Goal: Transaction & Acquisition: Book appointment/travel/reservation

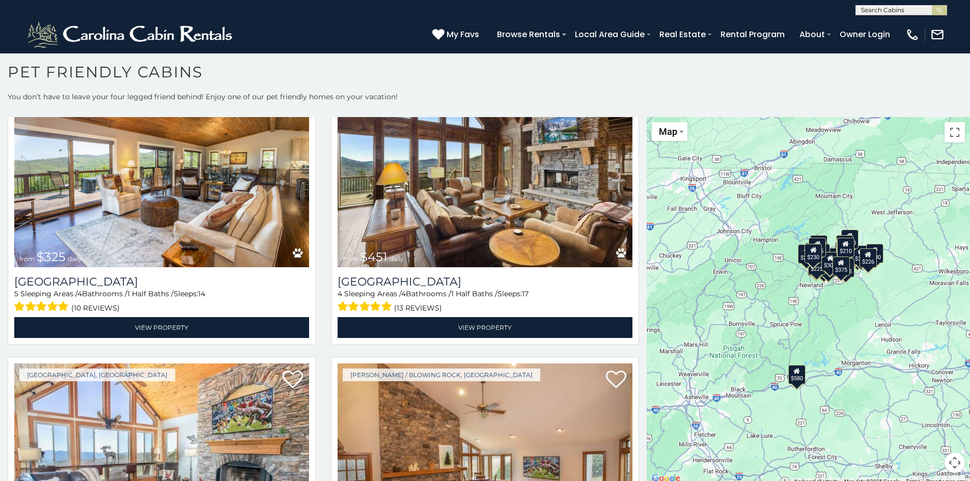
scroll to position [509, 0]
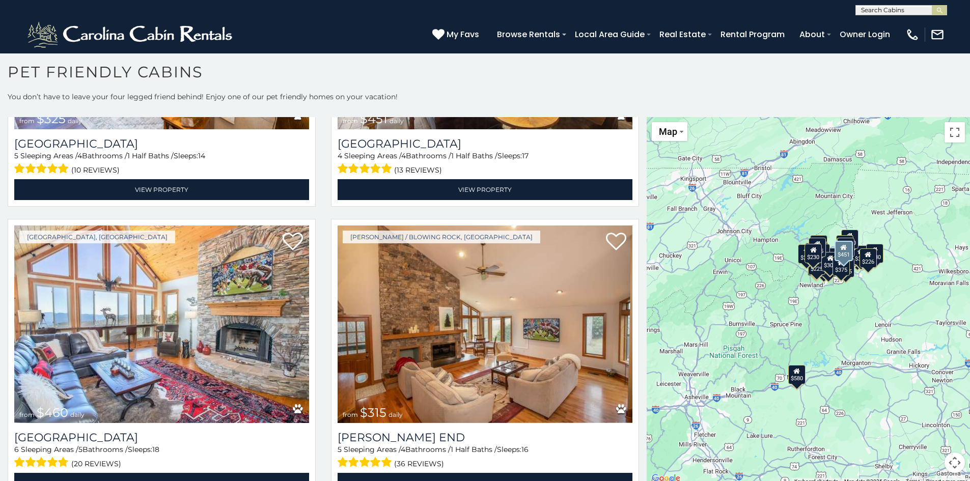
click at [558, 206] on div "[PERSON_NAME] Crucis from $451 daily [GEOGRAPHIC_DATA] 4 Sleeping Areas / 4 Bat…" at bounding box center [484, 69] width 323 height 288
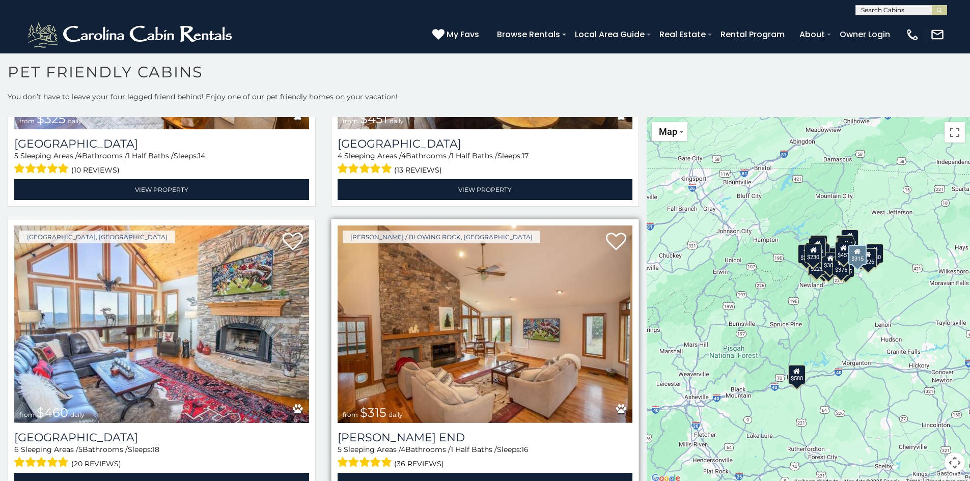
click at [544, 232] on img at bounding box center [485, 325] width 295 height 198
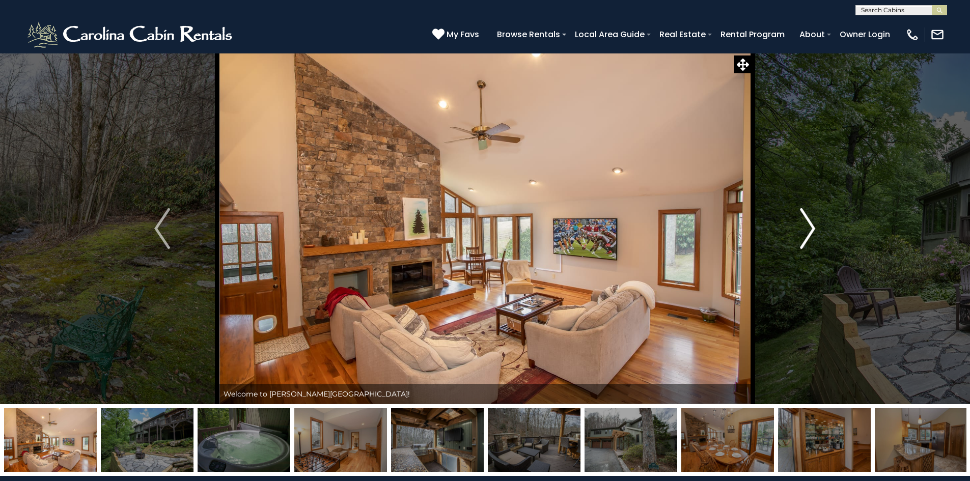
click at [811, 227] on img "Next" at bounding box center [807, 228] width 15 height 41
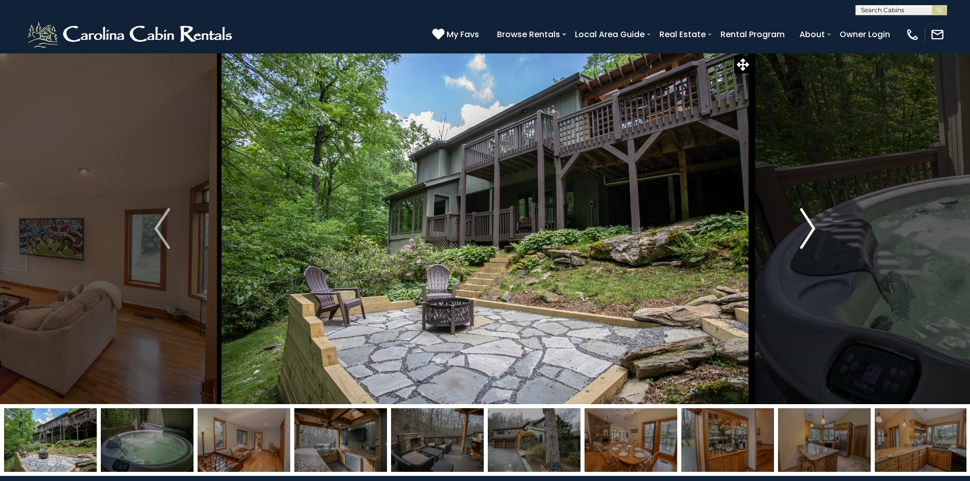
click at [811, 227] on img "Next" at bounding box center [807, 228] width 15 height 41
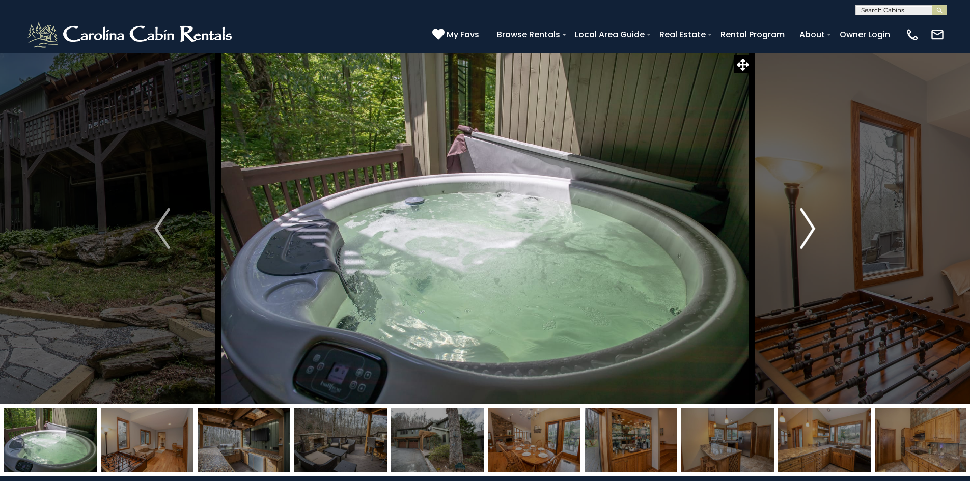
click at [811, 227] on img "Next" at bounding box center [807, 228] width 15 height 41
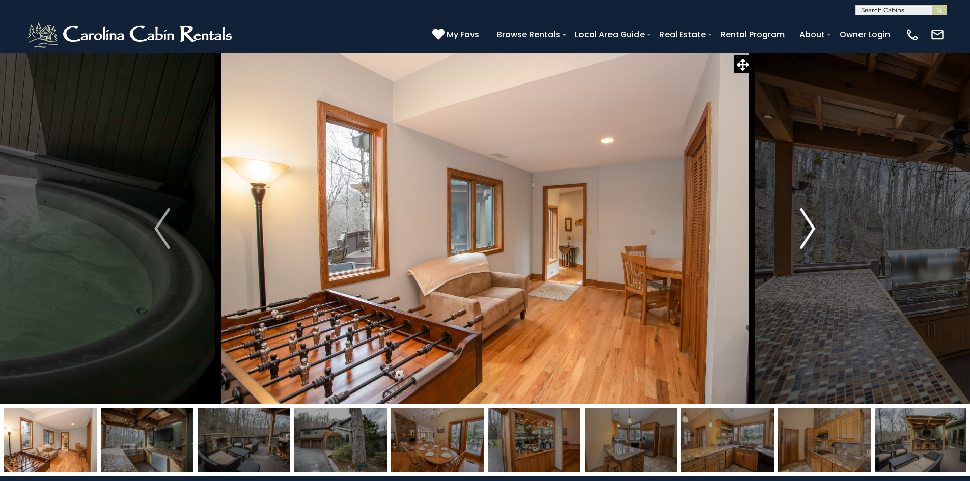
click at [811, 227] on img "Next" at bounding box center [807, 228] width 15 height 41
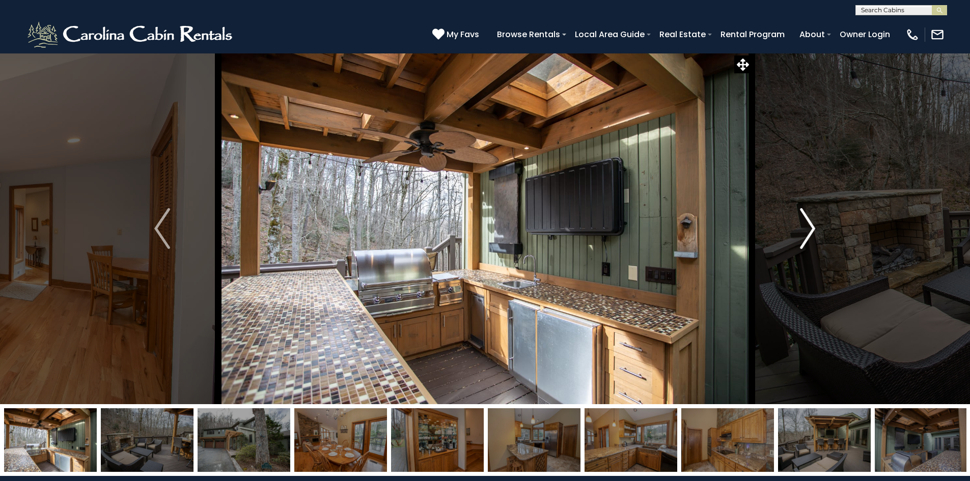
click at [811, 227] on img "Next" at bounding box center [807, 228] width 15 height 41
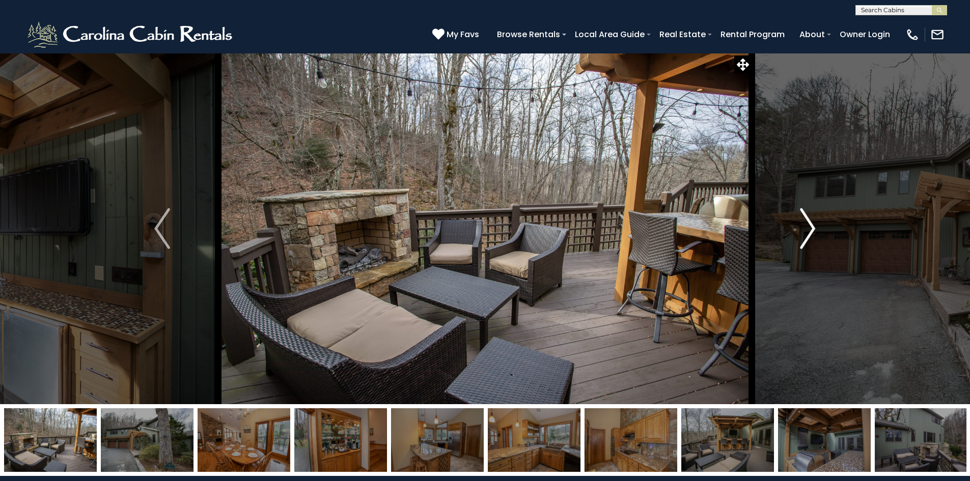
click at [811, 227] on img "Next" at bounding box center [807, 228] width 15 height 41
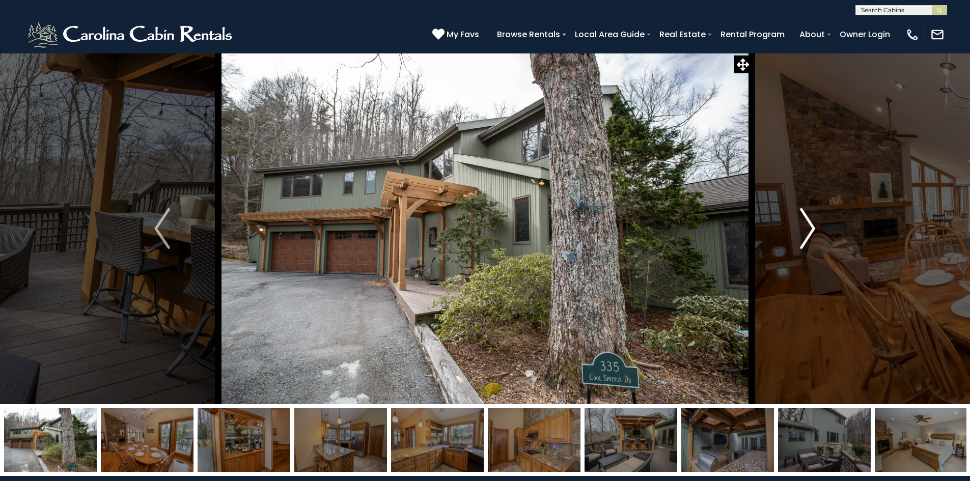
click at [811, 227] on img "Next" at bounding box center [807, 228] width 15 height 41
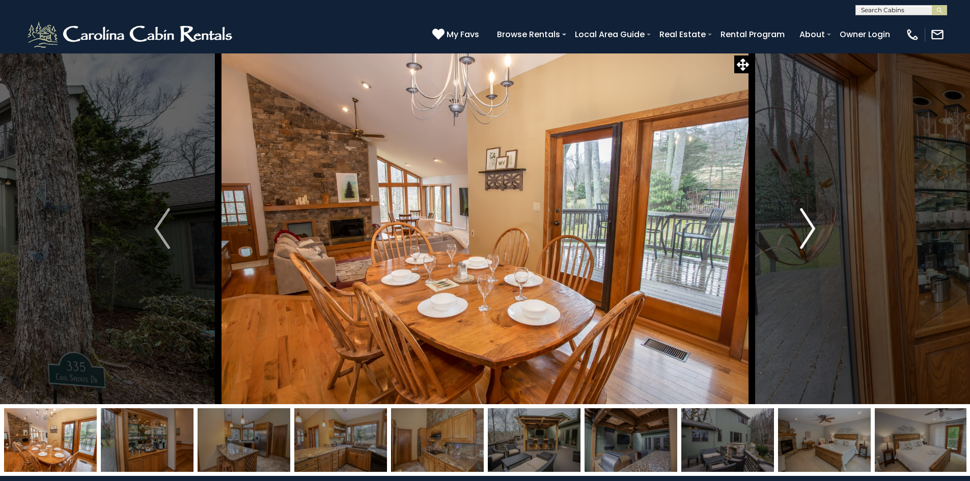
click at [811, 227] on img "Next" at bounding box center [807, 228] width 15 height 41
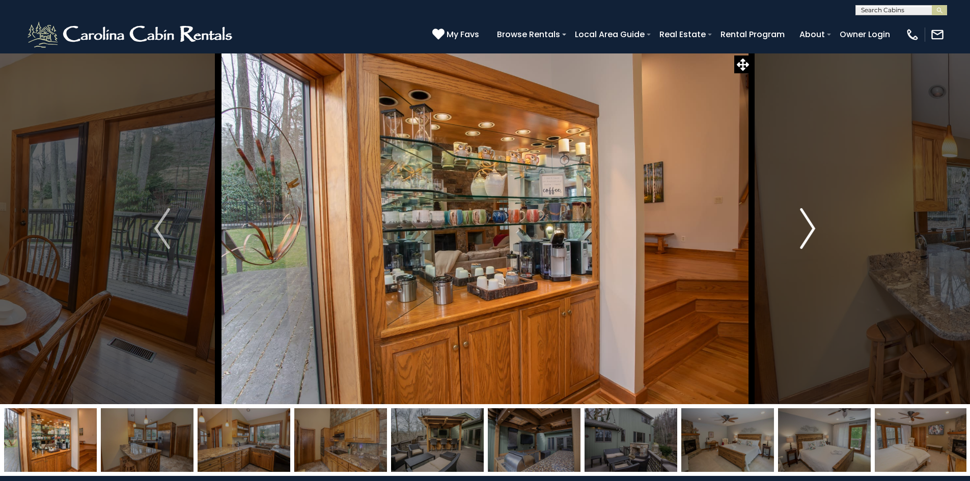
click at [811, 227] on img "Next" at bounding box center [807, 228] width 15 height 41
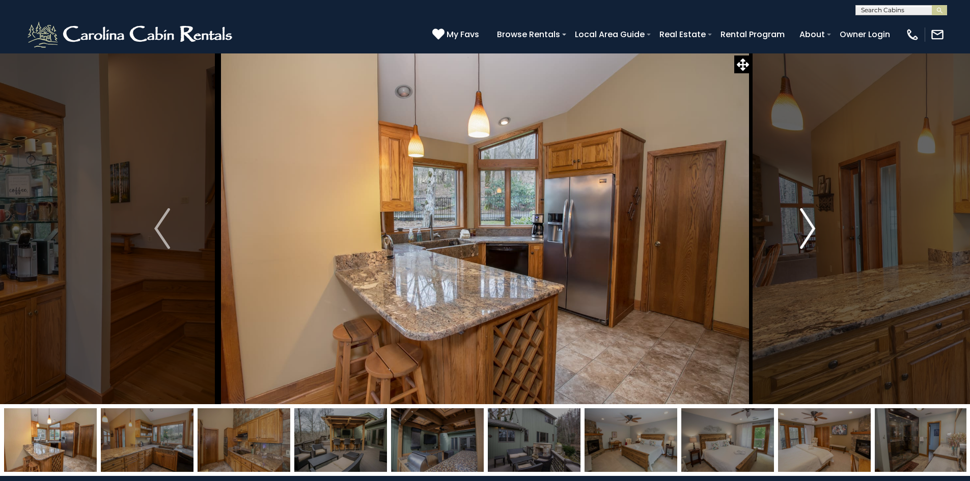
click at [811, 227] on img "Next" at bounding box center [807, 228] width 15 height 41
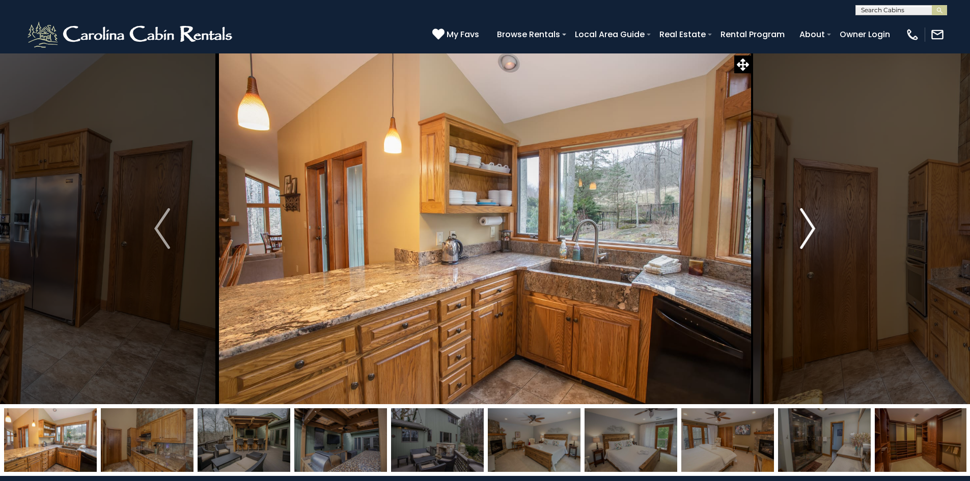
click at [811, 227] on img "Next" at bounding box center [807, 228] width 15 height 41
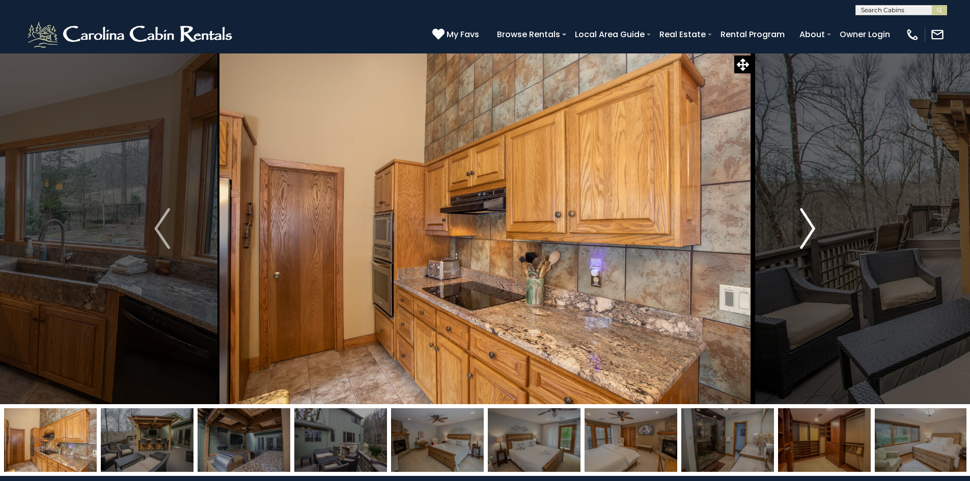
click at [811, 227] on img "Next" at bounding box center [807, 228] width 15 height 41
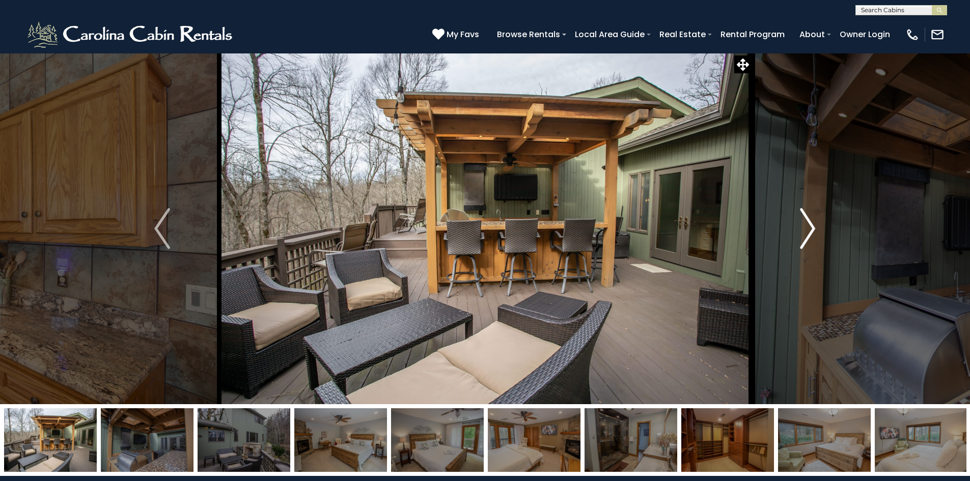
click at [811, 227] on img "Next" at bounding box center [807, 228] width 15 height 41
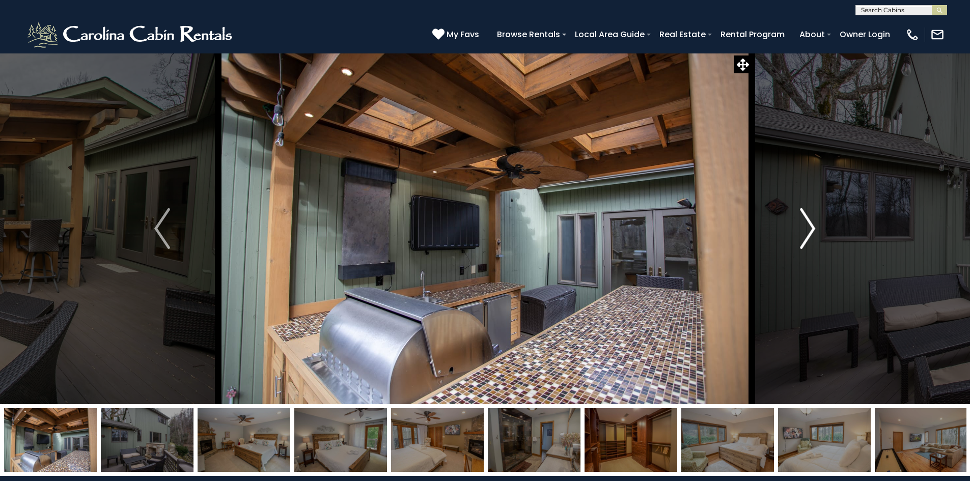
click at [811, 227] on img "Next" at bounding box center [807, 228] width 15 height 41
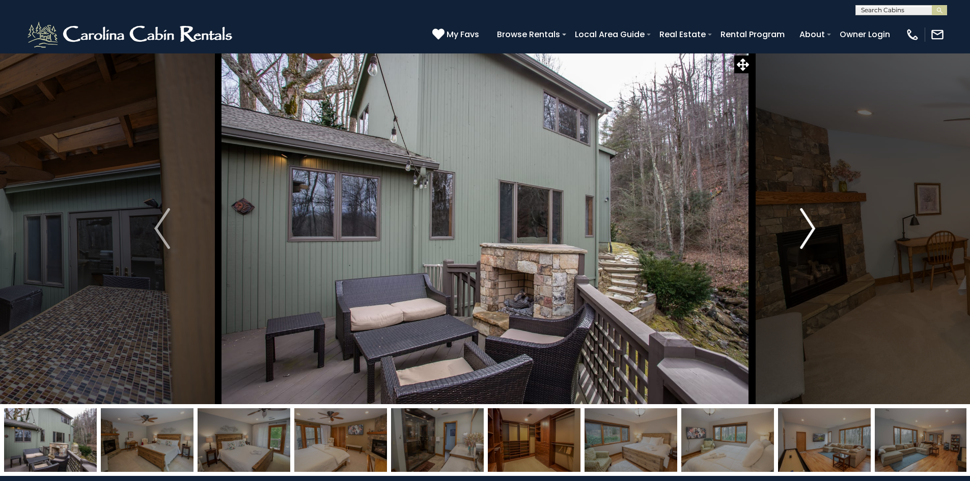
click at [810, 229] on img "Next" at bounding box center [807, 228] width 15 height 41
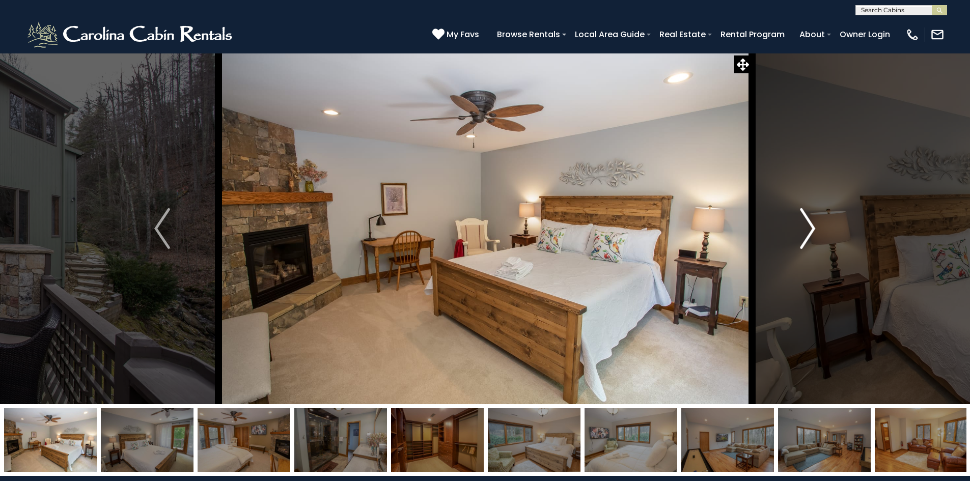
click at [810, 229] on img "Next" at bounding box center [807, 228] width 15 height 41
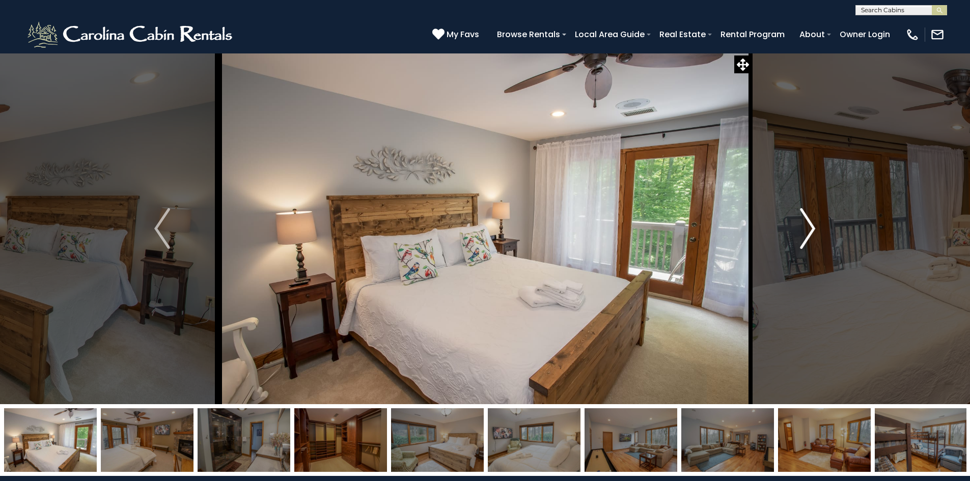
click at [810, 229] on img "Next" at bounding box center [807, 228] width 15 height 41
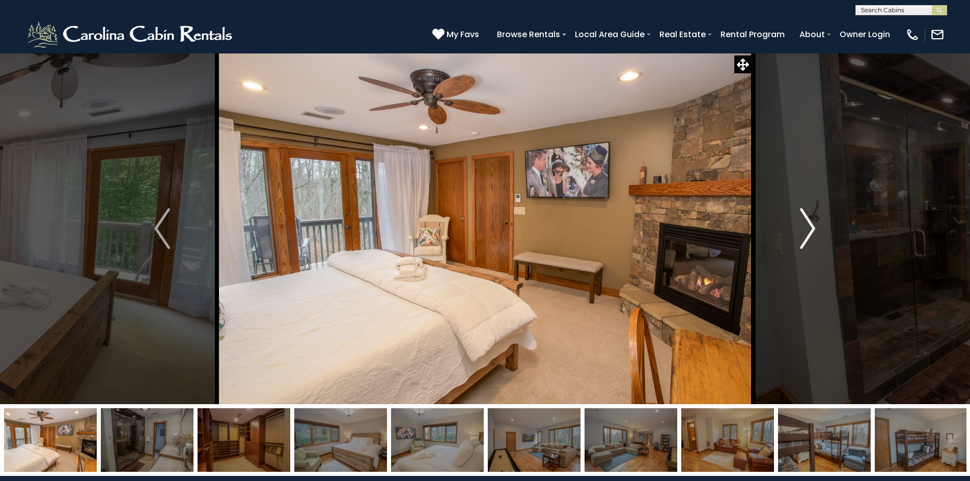
click at [810, 229] on img "Next" at bounding box center [807, 228] width 15 height 41
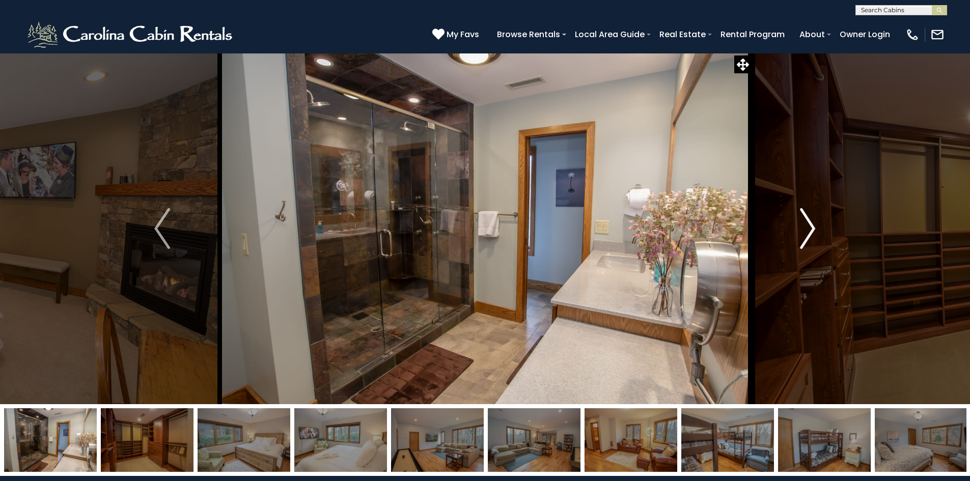
click at [810, 229] on img "Next" at bounding box center [807, 228] width 15 height 41
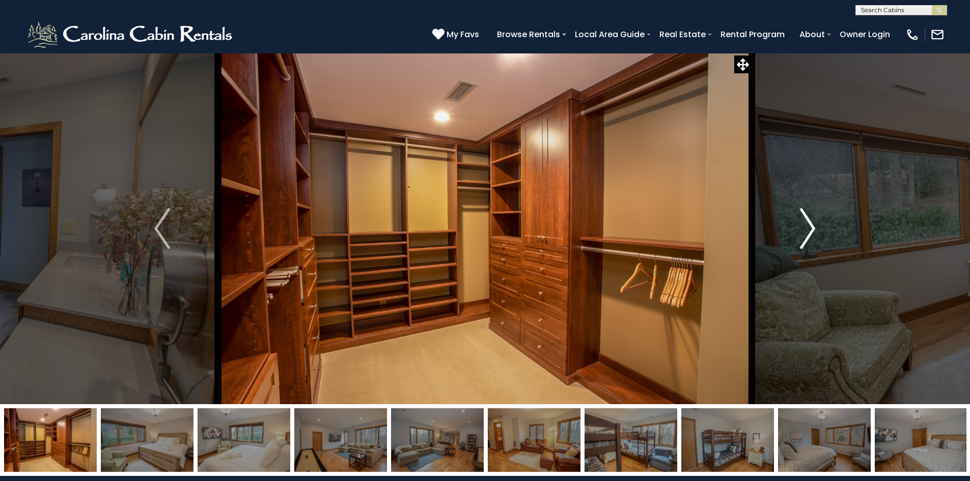
click at [810, 229] on img "Next" at bounding box center [807, 228] width 15 height 41
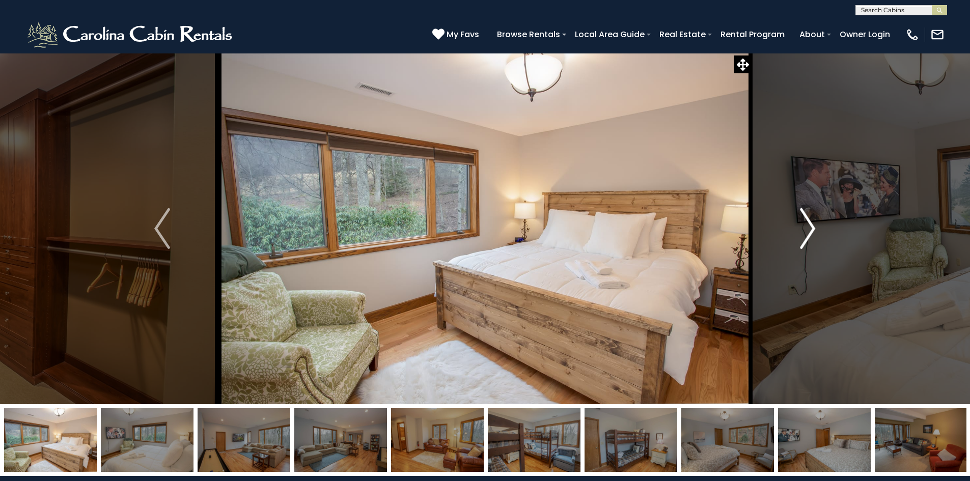
click at [810, 229] on img "Next" at bounding box center [807, 228] width 15 height 41
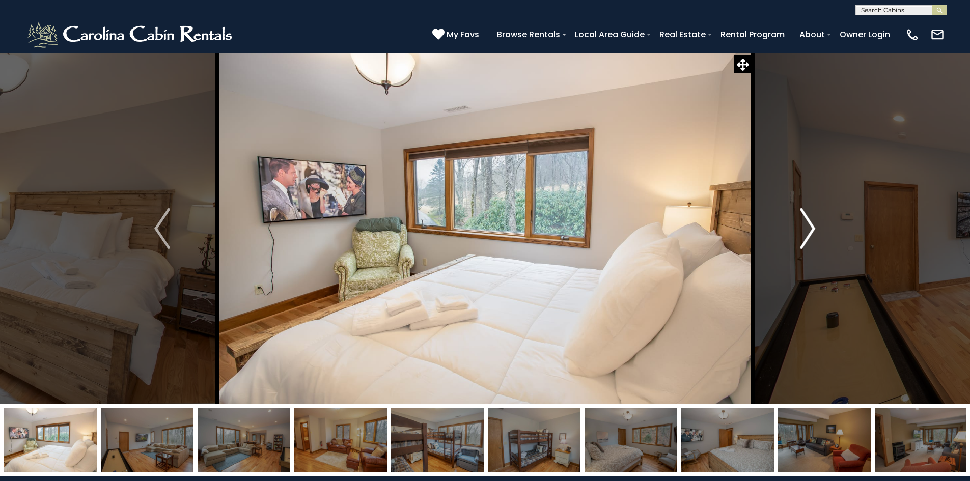
click at [809, 229] on img "Next" at bounding box center [807, 228] width 15 height 41
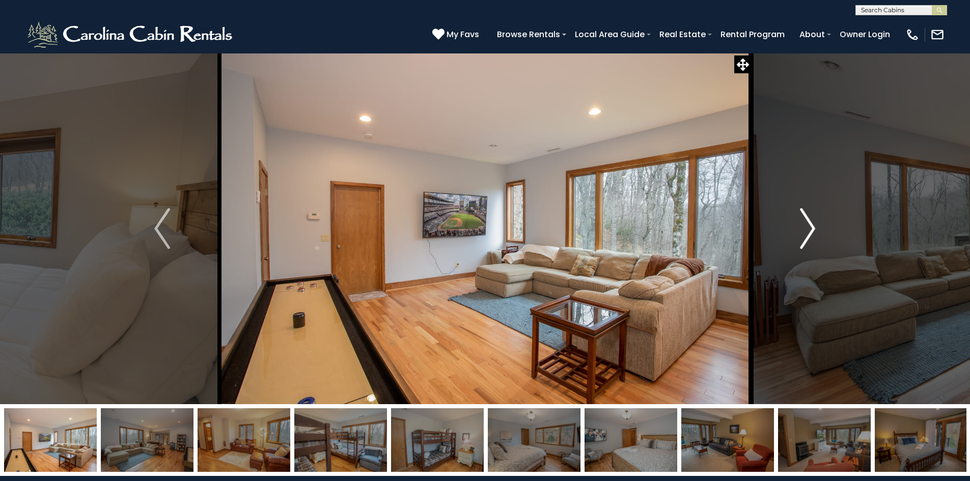
click at [809, 229] on img "Next" at bounding box center [807, 228] width 15 height 41
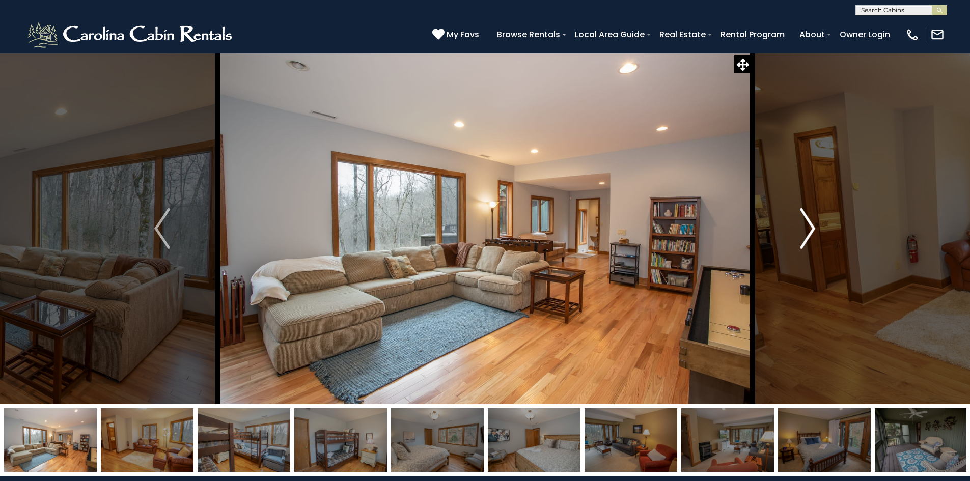
click at [809, 229] on img "Next" at bounding box center [807, 228] width 15 height 41
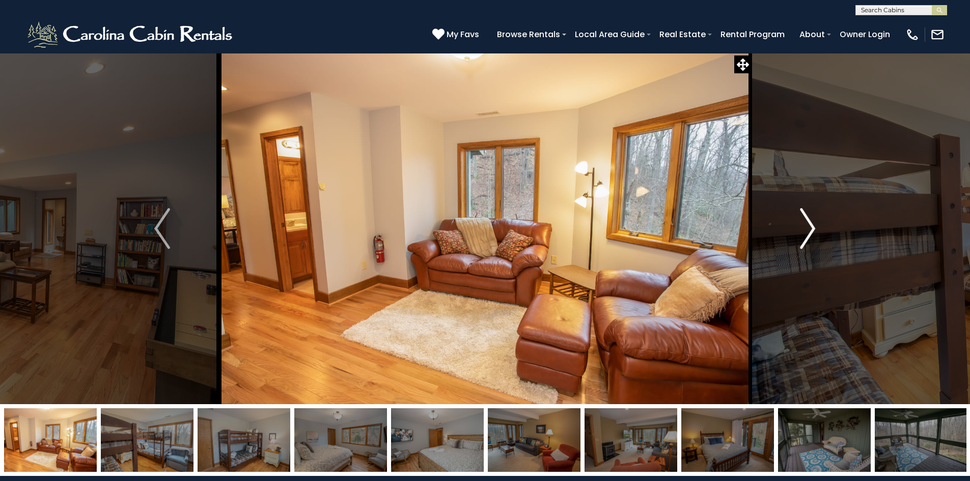
click at [809, 229] on img "Next" at bounding box center [807, 228] width 15 height 41
